Goal: Information Seeking & Learning: Check status

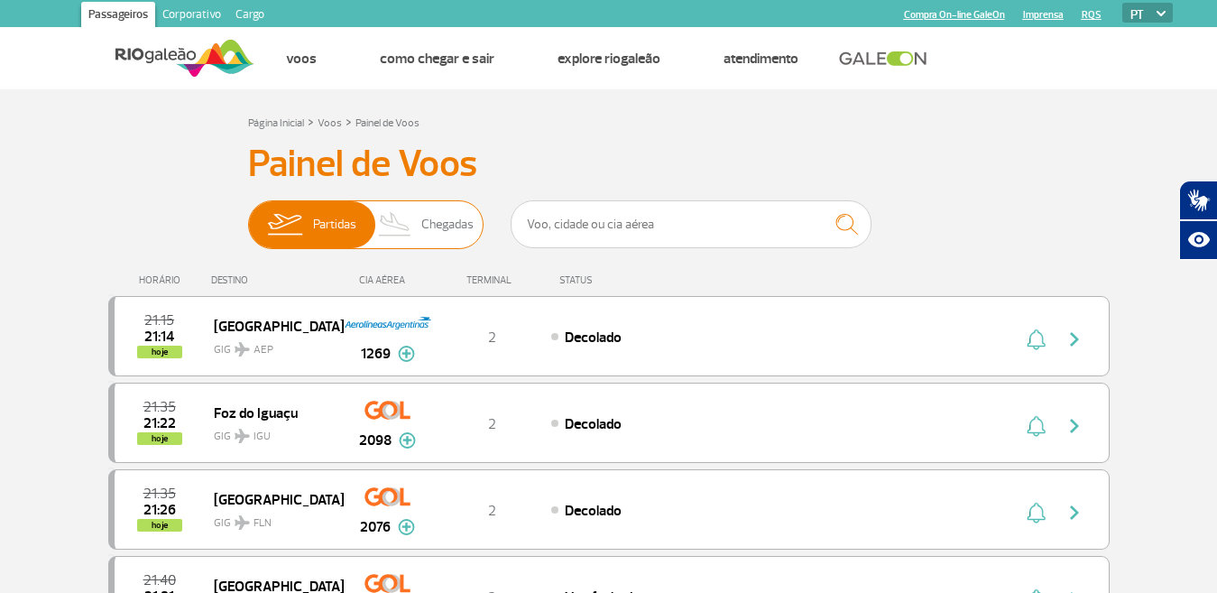
click at [448, 220] on span "Chegadas" at bounding box center [447, 224] width 52 height 47
click at [248, 216] on input "Partidas Chegadas" at bounding box center [248, 216] width 0 height 0
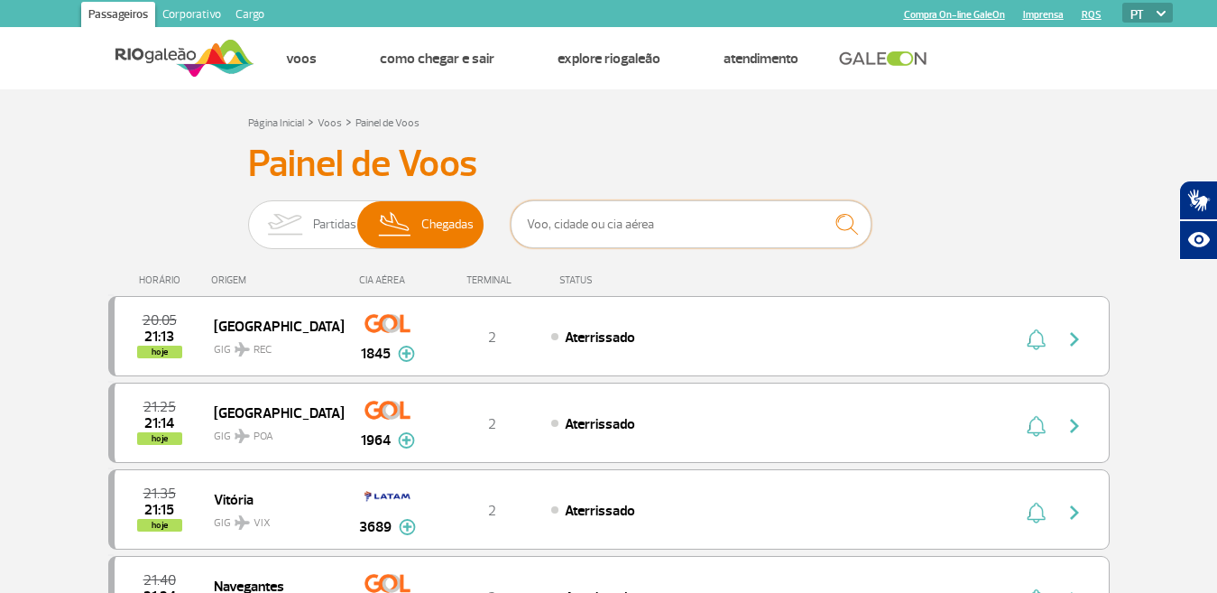
click at [593, 225] on input "text" at bounding box center [690, 224] width 361 height 48
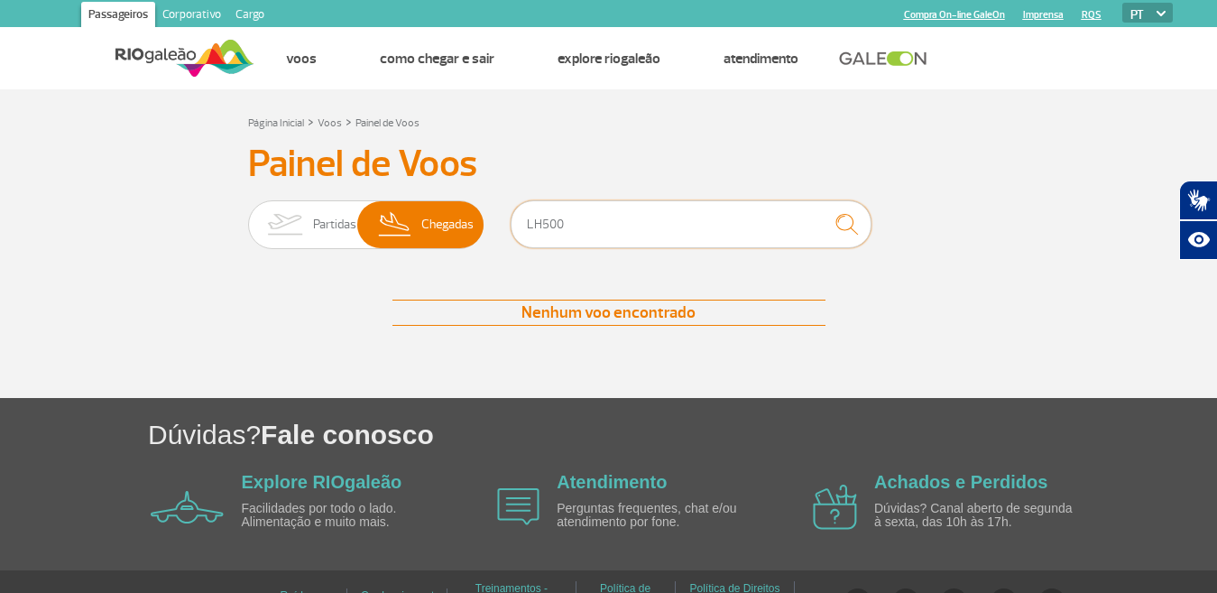
type input "LH500"
click at [844, 219] on img "submit" at bounding box center [846, 224] width 39 height 37
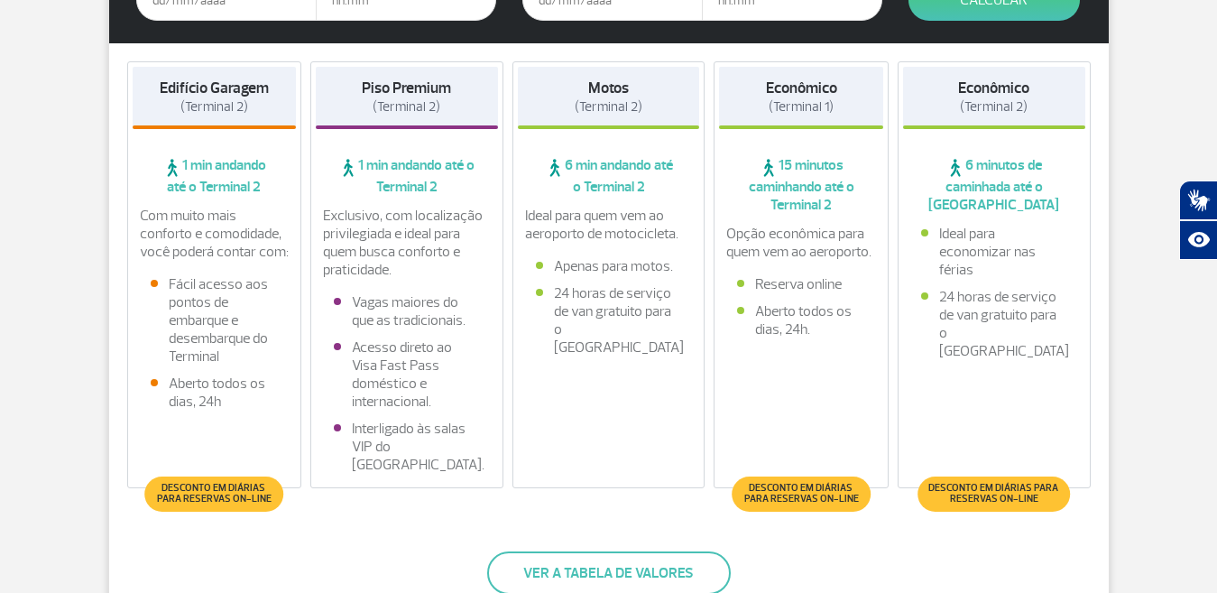
scroll to position [460, 0]
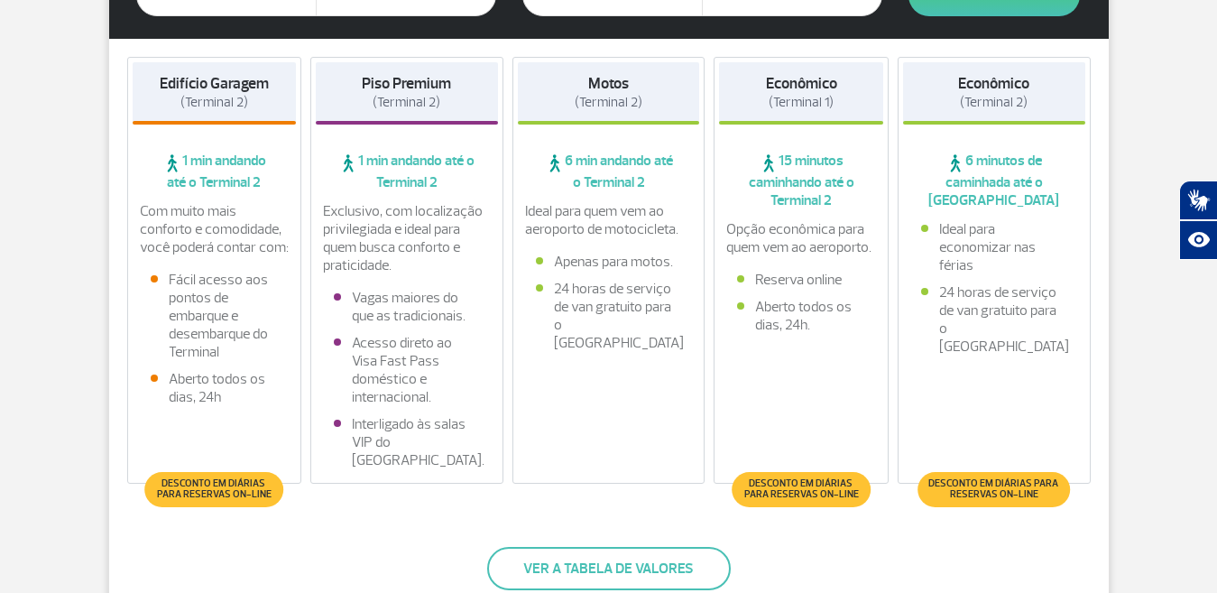
click at [225, 170] on span "1 min andando até o Terminal 2" at bounding box center [215, 172] width 164 height 40
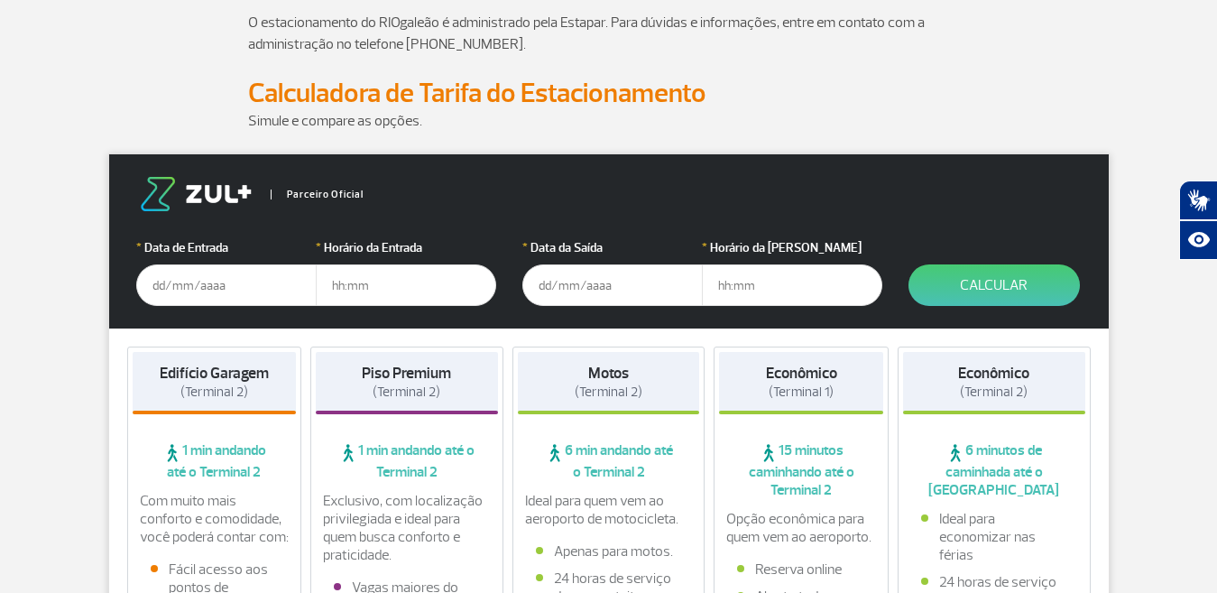
scroll to position [150, 0]
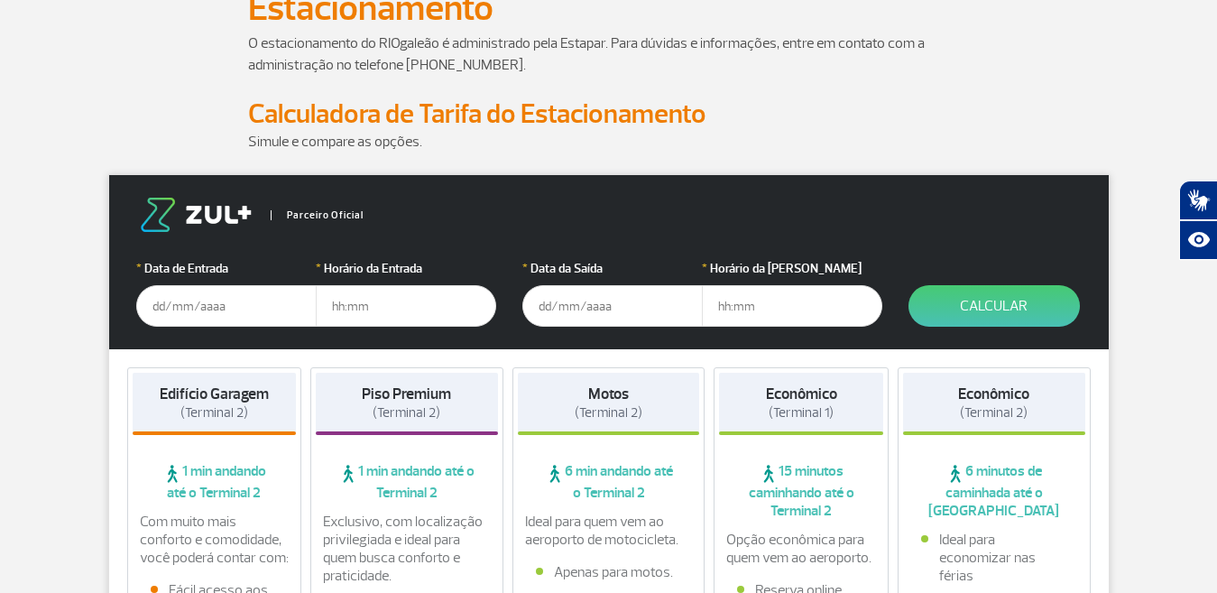
click at [232, 310] on input "text" at bounding box center [226, 305] width 180 height 41
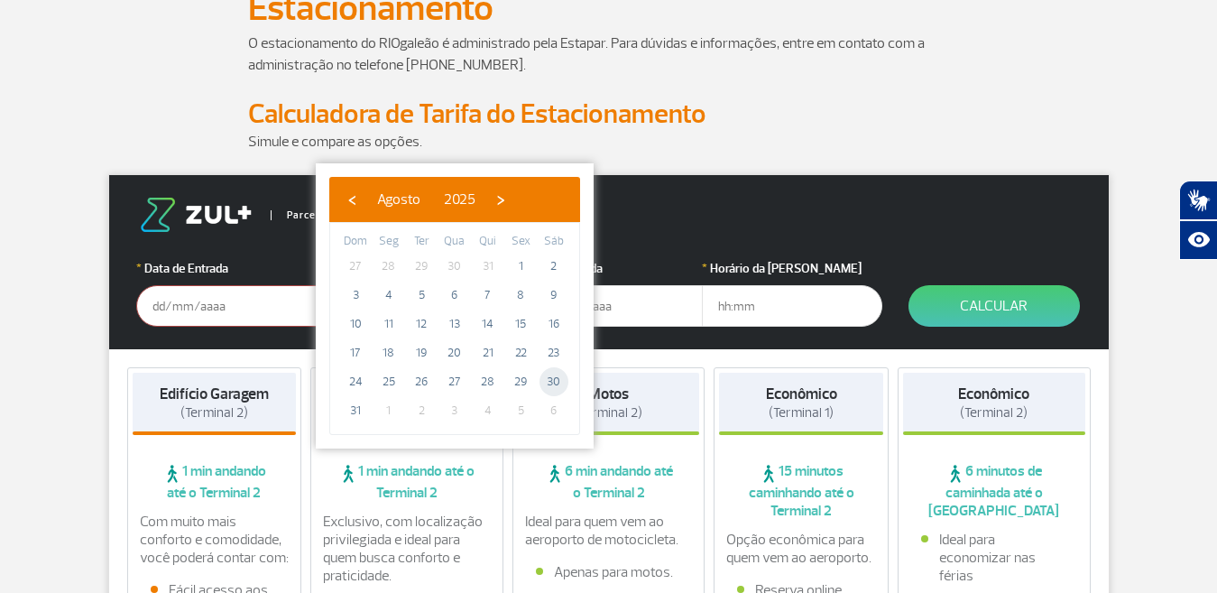
click at [552, 378] on span "30" at bounding box center [553, 381] width 29 height 29
type input "[DATE]"
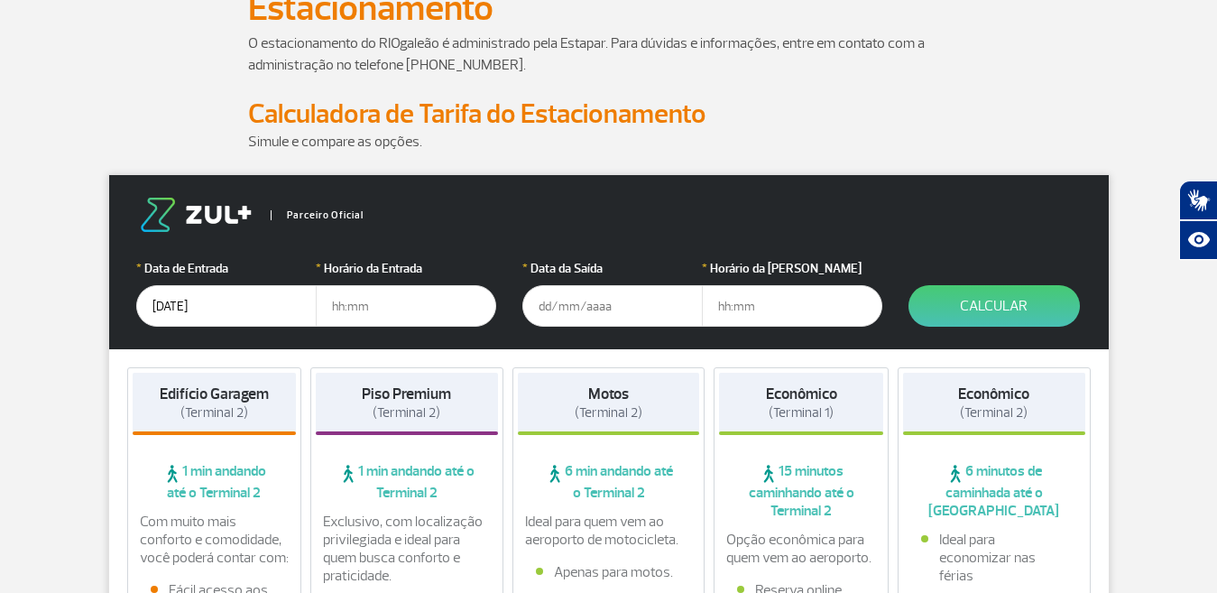
click at [347, 308] on input "text" at bounding box center [406, 305] width 180 height 41
click at [372, 308] on input "5" at bounding box center [406, 305] width 180 height 41
type input "5"
type input "9"
type input "05:00"
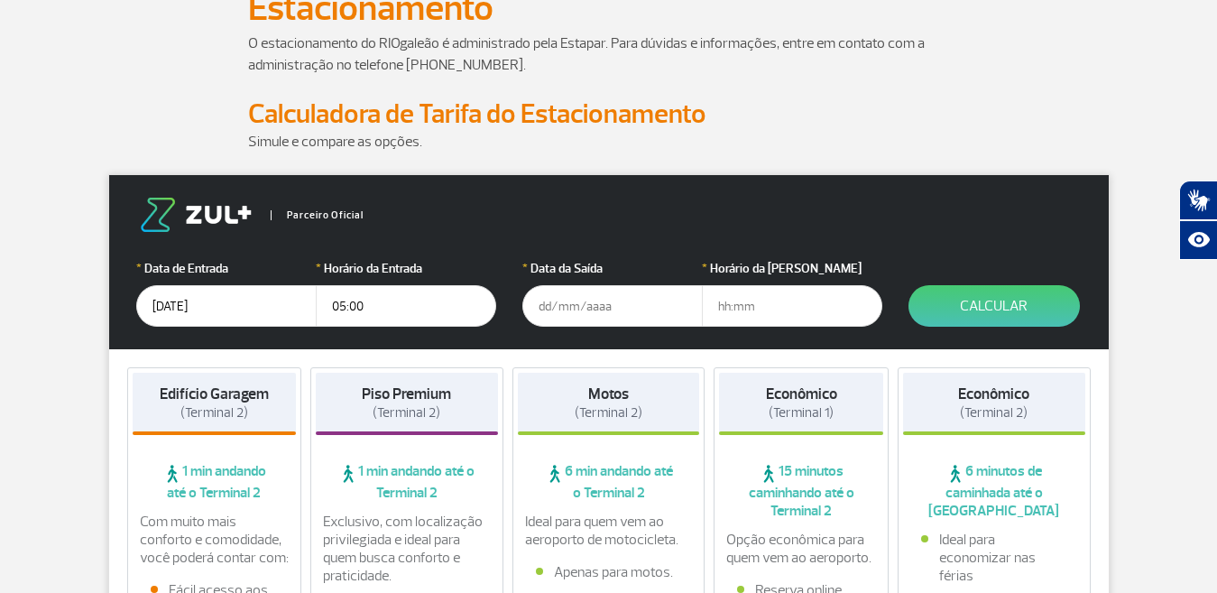
click at [544, 307] on input "text" at bounding box center [612, 305] width 180 height 41
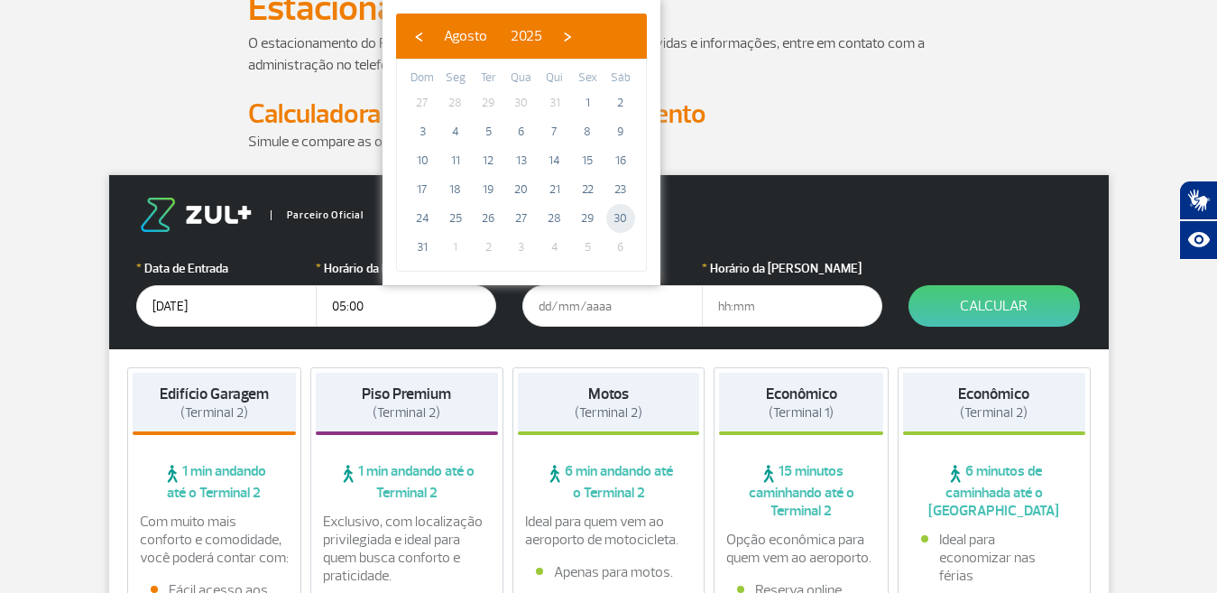
click at [619, 216] on span "30" at bounding box center [620, 218] width 29 height 29
type input "[DATE]"
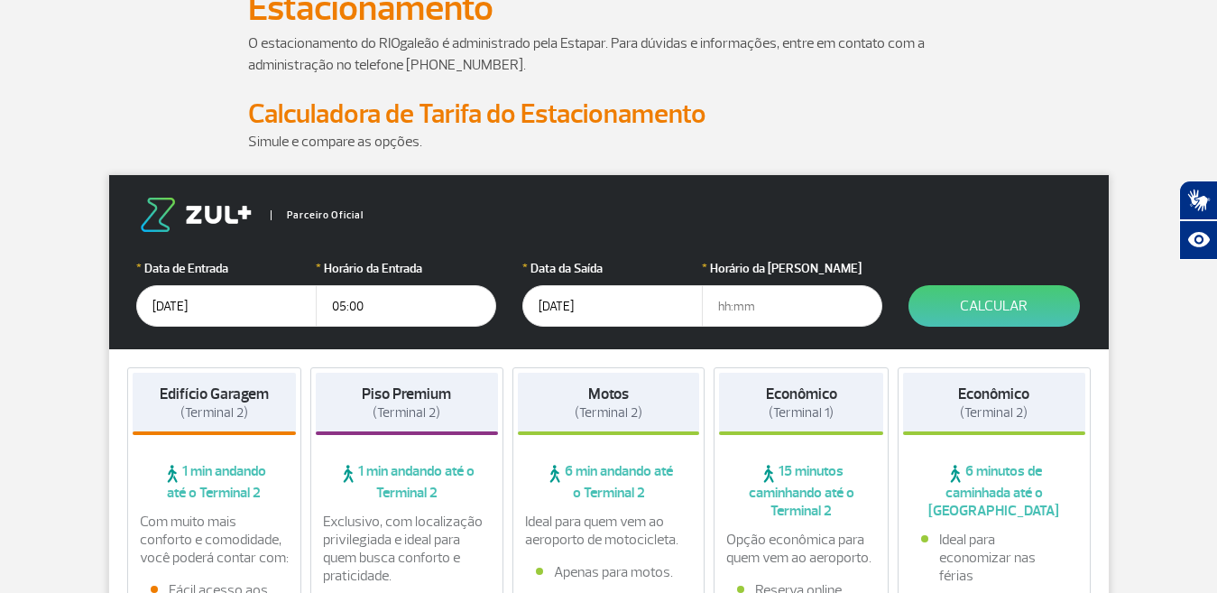
click at [718, 306] on input "text" at bounding box center [792, 305] width 180 height 41
type input "06:00"
click at [978, 299] on button "Calcular" at bounding box center [993, 305] width 171 height 41
